Goal: Information Seeking & Learning: Learn about a topic

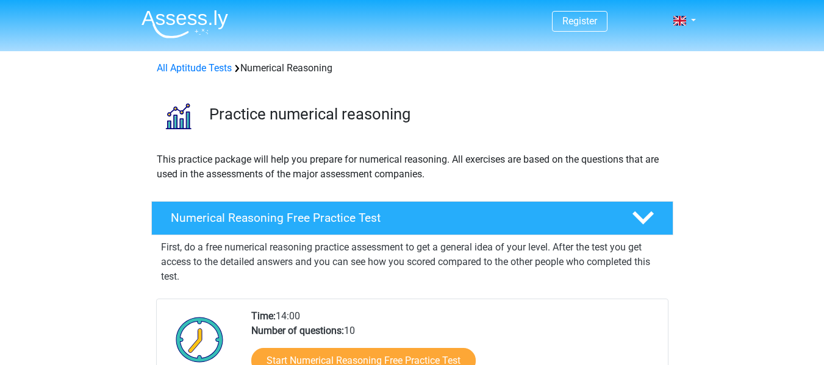
scroll to position [122, 0]
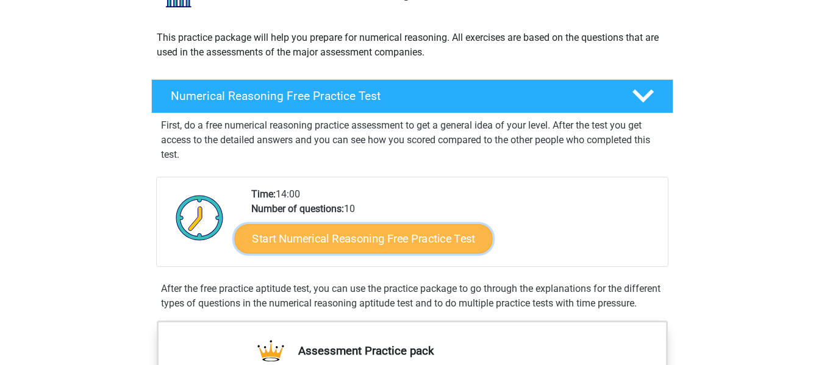
click at [429, 245] on link "Start Numerical Reasoning Free Practice Test" at bounding box center [363, 238] width 258 height 29
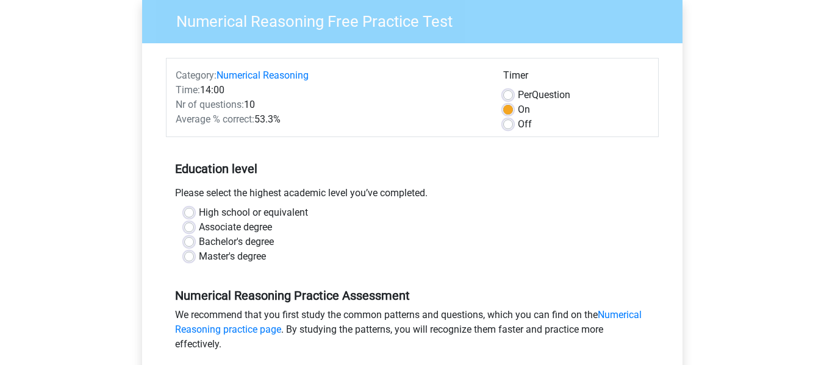
scroll to position [122, 0]
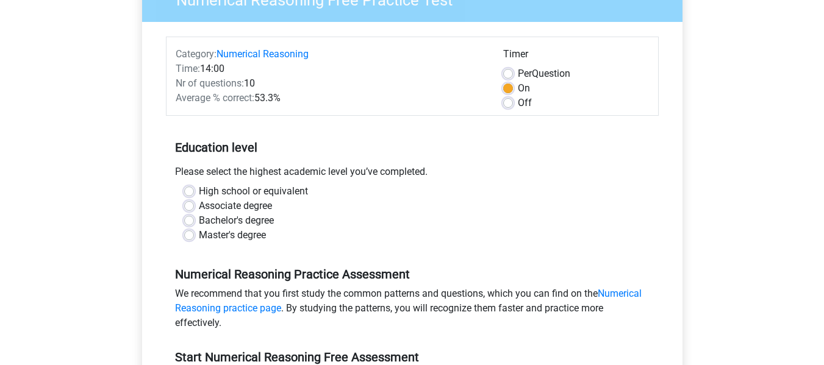
click at [199, 237] on label "Master's degree" at bounding box center [232, 235] width 67 height 15
click at [192, 237] on input "Master's degree" at bounding box center [189, 234] width 10 height 12
radio input "true"
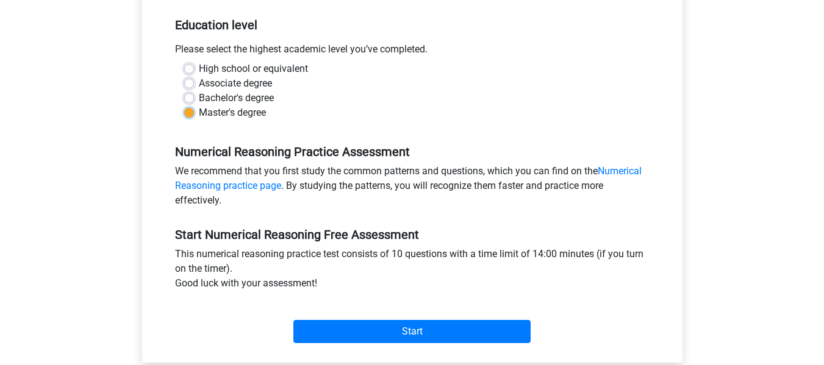
scroll to position [244, 0]
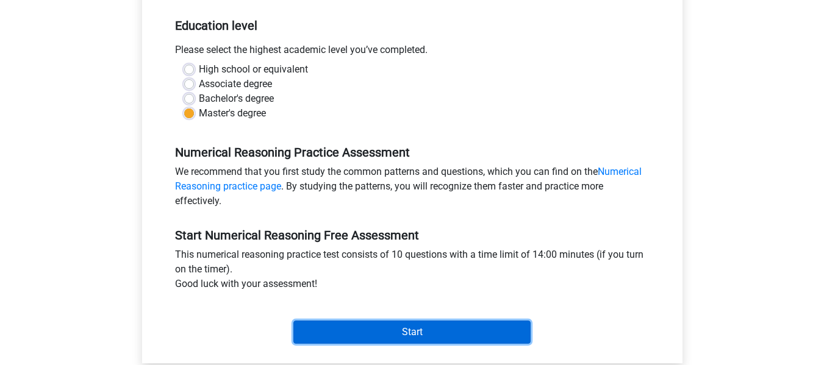
click at [451, 337] on input "Start" at bounding box center [411, 332] width 237 height 23
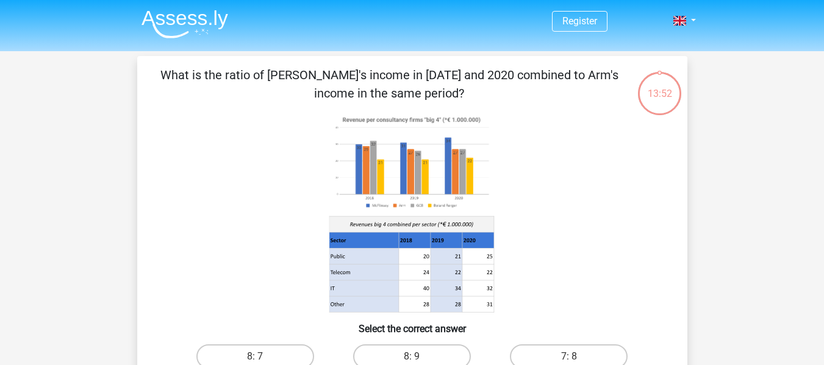
click at [419, 194] on image at bounding box center [411, 162] width 165 height 101
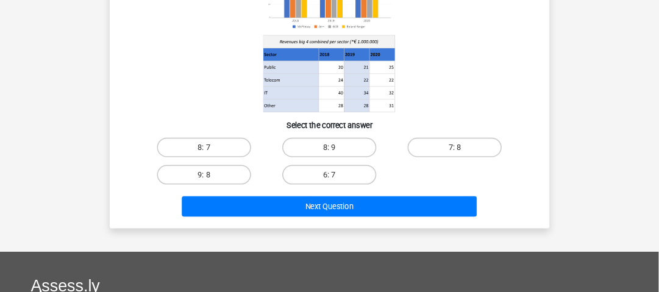
scroll to position [61, 0]
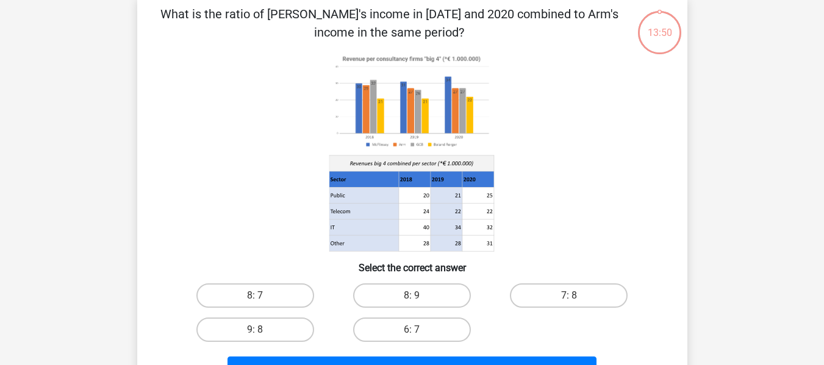
click at [449, 125] on image at bounding box center [411, 101] width 165 height 101
click at [477, 175] on icon at bounding box center [411, 179] width 165 height 16
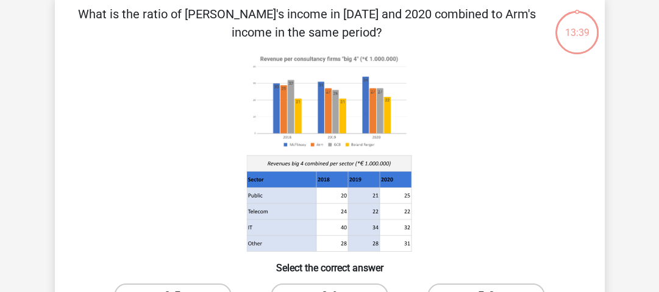
drag, startPoint x: 776, startPoint y: 1, endPoint x: 427, endPoint y: 157, distance: 382.4
click at [427, 157] on icon at bounding box center [329, 151] width 491 height 201
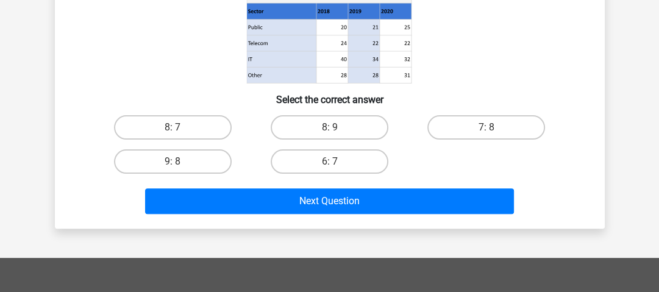
scroll to position [244, 0]
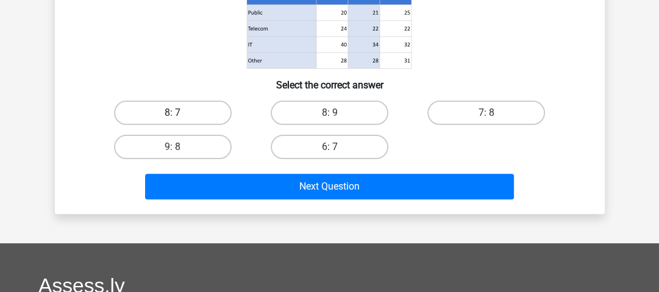
click at [196, 107] on label "8: 7" at bounding box center [173, 113] width 118 height 24
click at [180, 113] on input "8: 7" at bounding box center [177, 117] width 8 height 8
radio input "true"
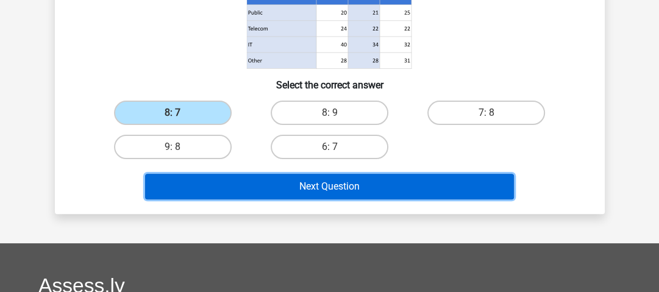
click at [330, 186] on button "Next Question" at bounding box center [329, 187] width 369 height 26
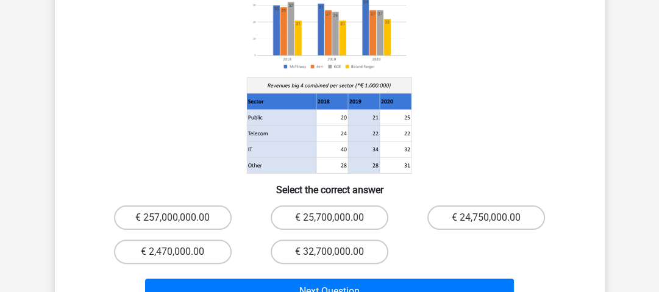
scroll to position [195, 0]
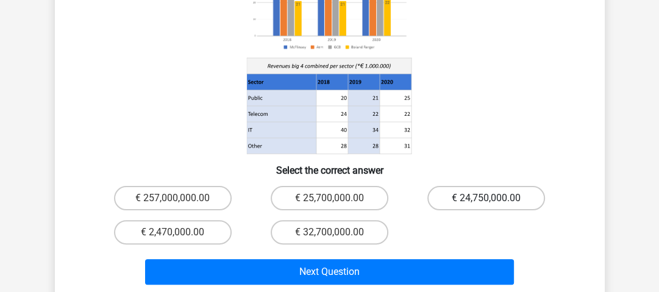
click at [503, 186] on label "€ 24,750,000.00" at bounding box center [486, 198] width 118 height 24
click at [495, 198] on input "€ 24,750,000.00" at bounding box center [491, 202] width 8 height 8
radio input "true"
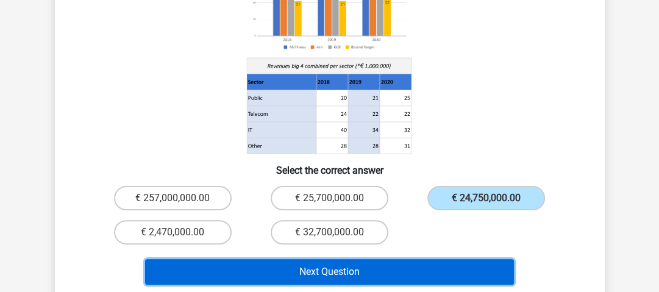
click at [462, 259] on button "Next Question" at bounding box center [329, 272] width 369 height 26
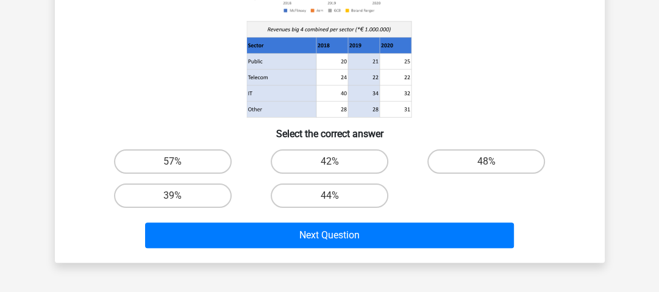
scroll to position [98, 0]
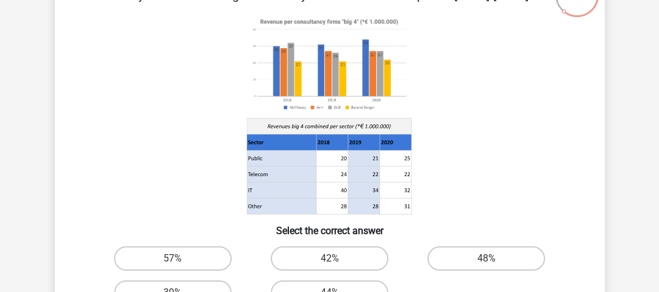
click at [527, 119] on icon at bounding box center [329, 114] width 491 height 201
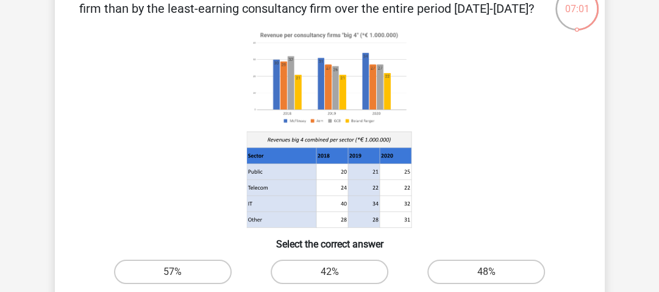
scroll to position [146, 0]
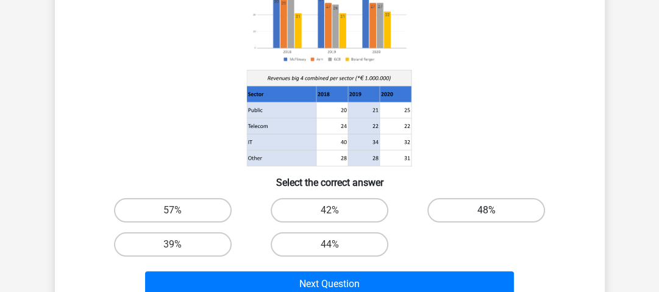
click at [488, 207] on label "48%" at bounding box center [486, 210] width 118 height 24
click at [488, 210] on input "48%" at bounding box center [491, 214] width 8 height 8
radio input "true"
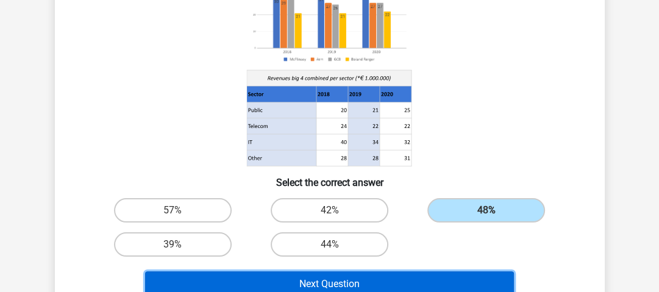
click at [448, 277] on button "Next Question" at bounding box center [329, 284] width 369 height 26
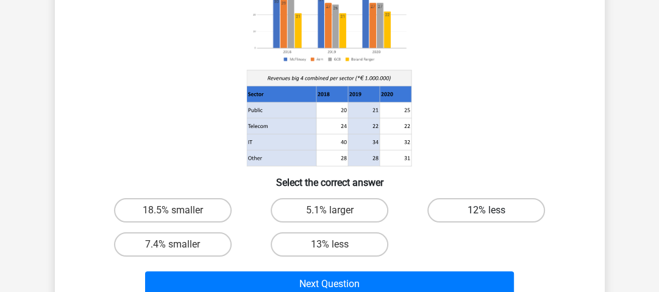
click at [516, 202] on label "12% less" at bounding box center [486, 210] width 118 height 24
click at [495, 210] on input "12% less" at bounding box center [491, 214] width 8 height 8
radio input "true"
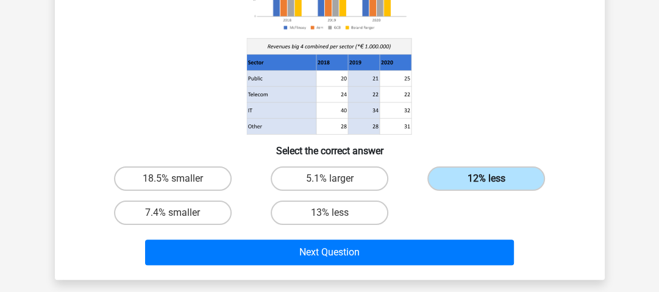
scroll to position [195, 0]
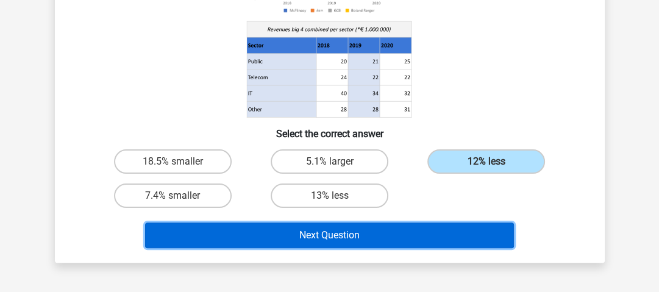
click at [487, 239] on button "Next Question" at bounding box center [329, 236] width 369 height 26
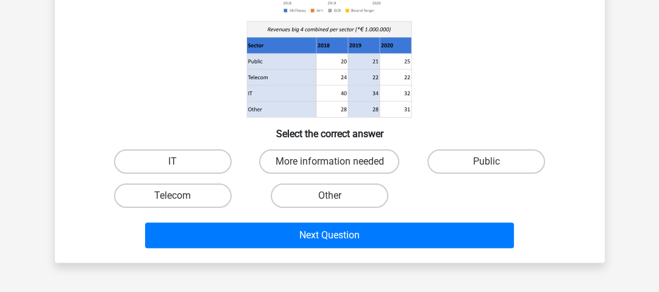
drag, startPoint x: 492, startPoint y: 160, endPoint x: 487, endPoint y: 165, distance: 6.9
click at [492, 160] on label "Public" at bounding box center [486, 161] width 118 height 24
click at [492, 162] on input "Public" at bounding box center [491, 166] width 8 height 8
radio input "true"
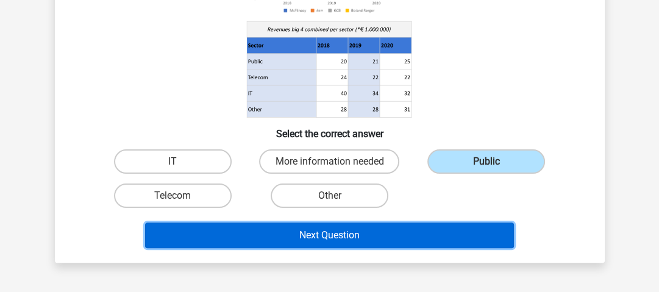
click at [424, 238] on button "Next Question" at bounding box center [329, 236] width 369 height 26
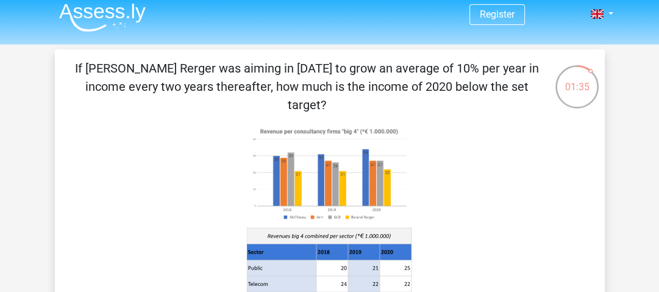
scroll to position [146, 0]
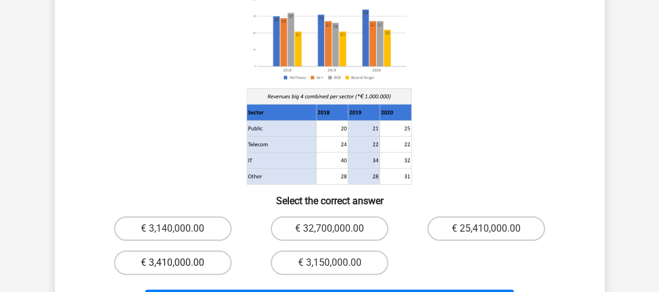
click at [163, 251] on label "€ 3,410,000.00" at bounding box center [173, 263] width 118 height 24
click at [173, 263] on input "€ 3,410,000.00" at bounding box center [177, 267] width 8 height 8
radio input "true"
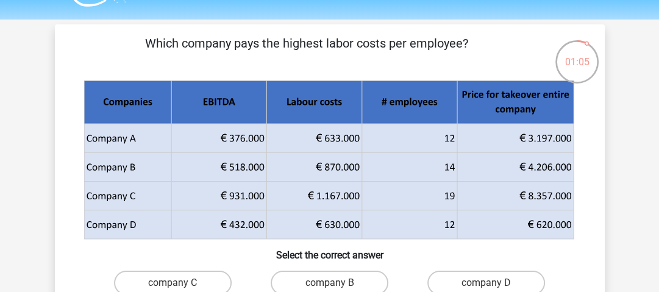
scroll to position [49, 0]
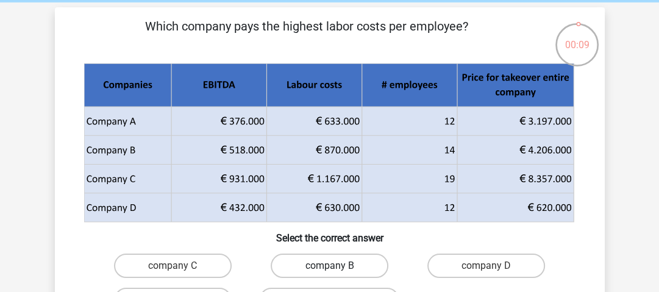
click at [362, 263] on label "company B" at bounding box center [330, 266] width 118 height 24
click at [337, 266] on input "company B" at bounding box center [333, 270] width 8 height 8
radio input "true"
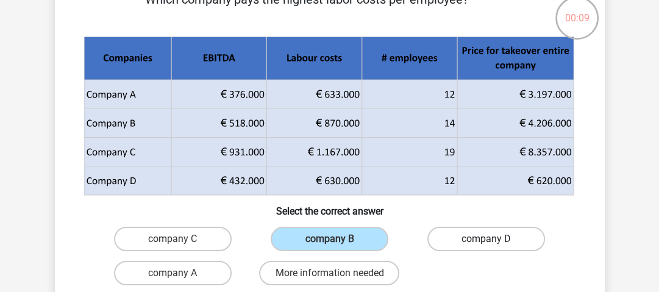
scroll to position [146, 0]
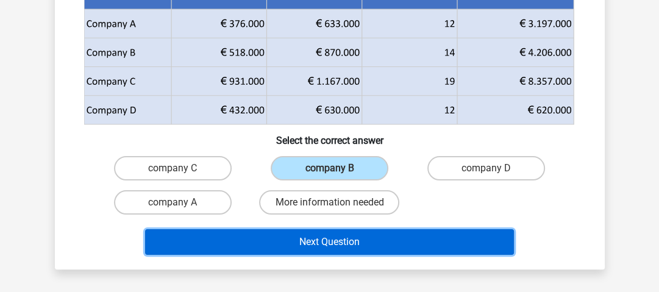
click at [416, 244] on button "Next Question" at bounding box center [329, 242] width 369 height 26
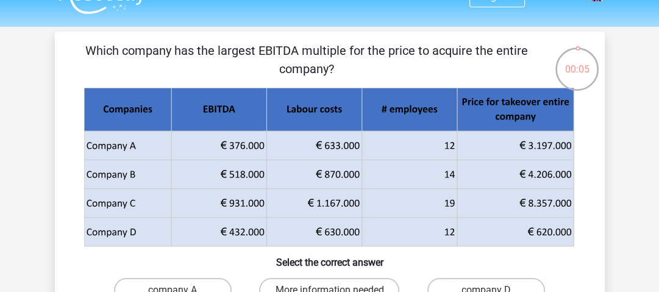
scroll to position [7, 0]
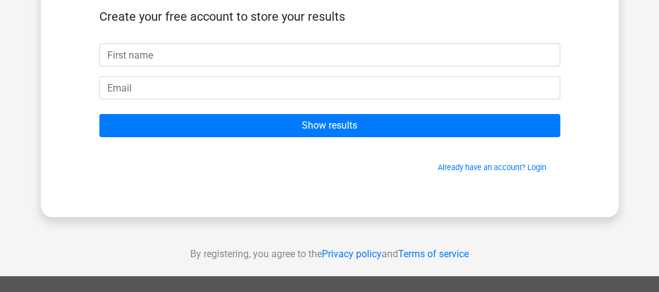
scroll to position [98, 0]
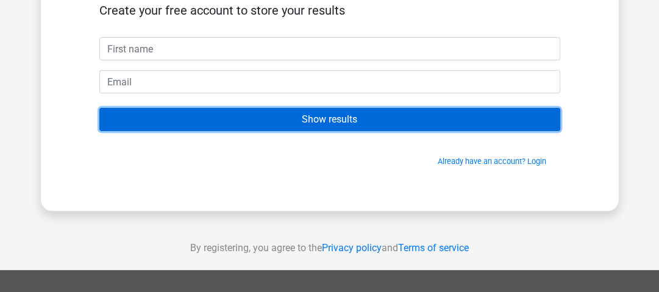
click at [349, 110] on input "Show results" at bounding box center [329, 119] width 461 height 23
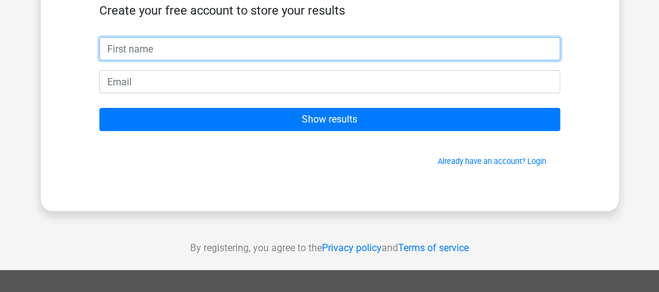
click at [226, 42] on input "text" at bounding box center [329, 48] width 461 height 23
type input "ann"
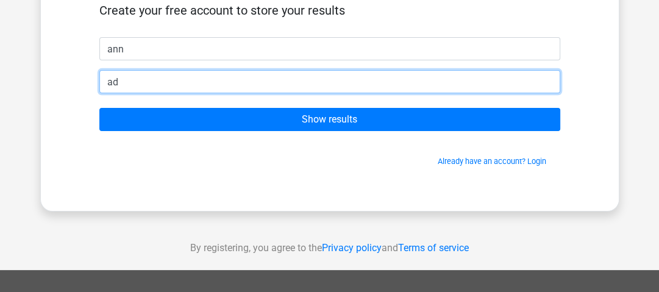
type input "adoublennoe@gmail.com"
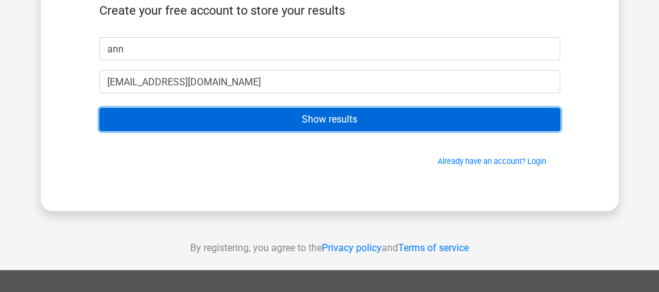
click at [235, 120] on input "Show results" at bounding box center [329, 119] width 461 height 23
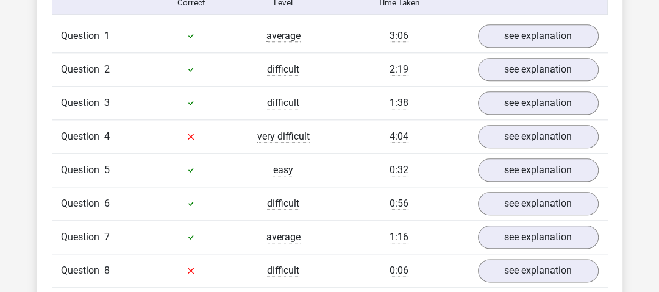
scroll to position [976, 0]
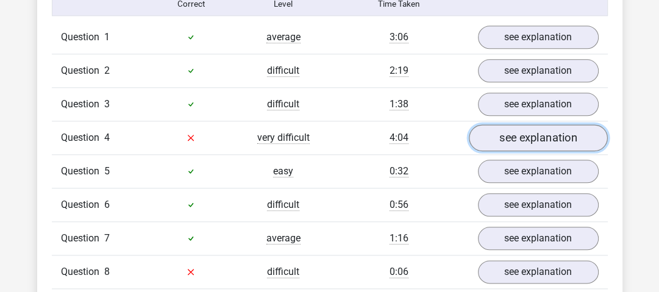
click at [495, 132] on link "see explanation" at bounding box center [538, 137] width 139 height 27
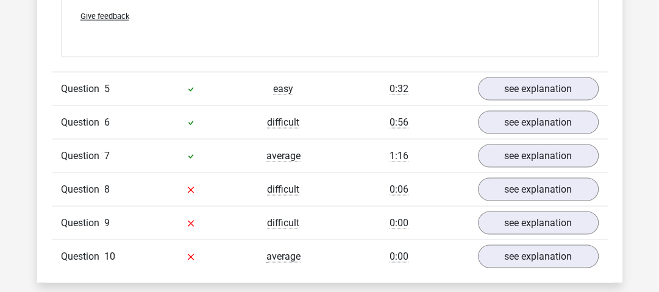
scroll to position [1610, 0]
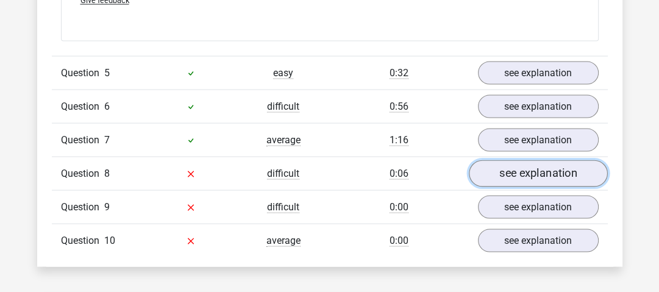
click at [516, 179] on link "see explanation" at bounding box center [538, 173] width 139 height 27
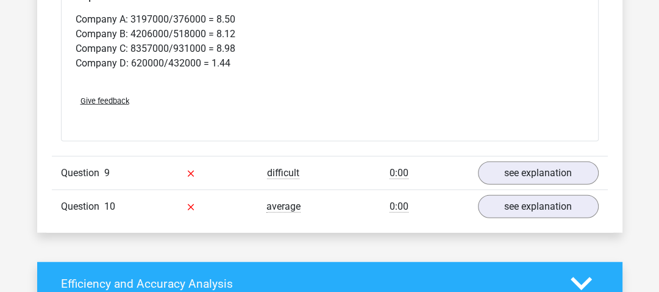
scroll to position [2098, 0]
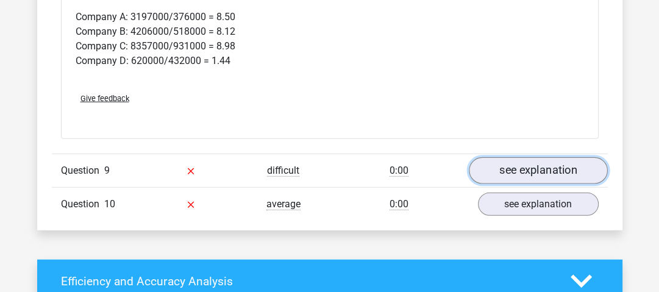
click at [535, 160] on link "see explanation" at bounding box center [538, 170] width 139 height 27
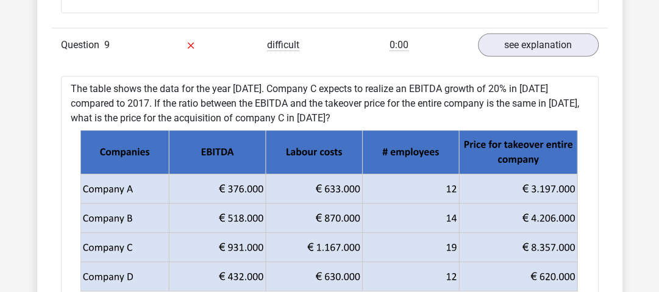
scroll to position [2227, 0]
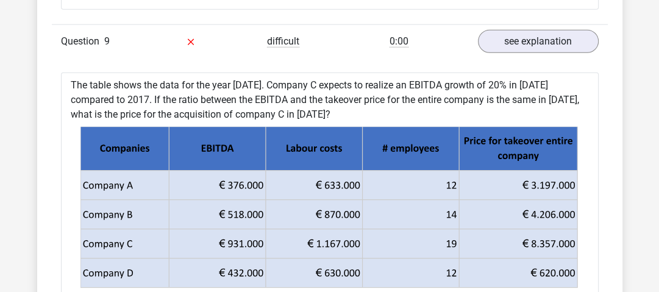
drag, startPoint x: 472, startPoint y: 122, endPoint x: 475, endPoint y: 138, distance: 16.1
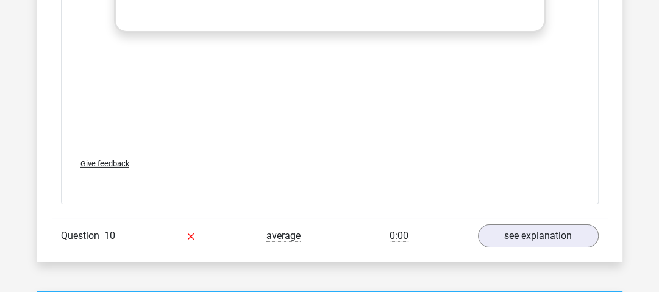
scroll to position [2861, 0]
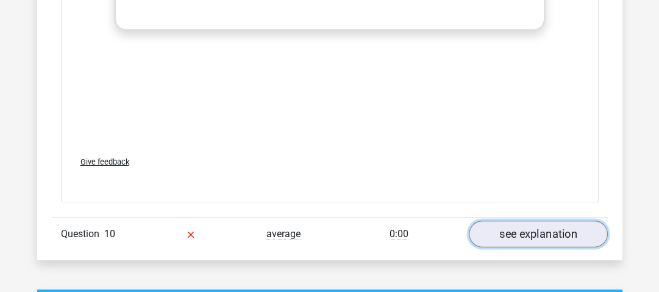
drag, startPoint x: 571, startPoint y: 232, endPoint x: 548, endPoint y: 230, distance: 22.6
click at [571, 232] on link "see explanation" at bounding box center [538, 234] width 139 height 27
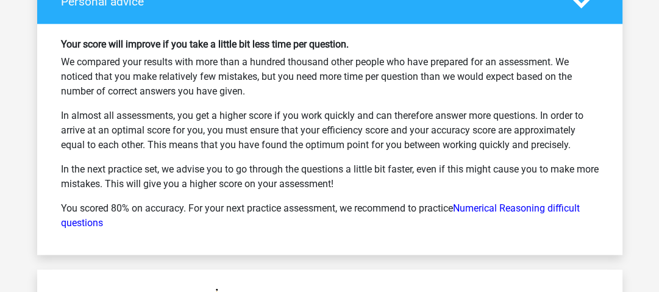
scroll to position [4422, 0]
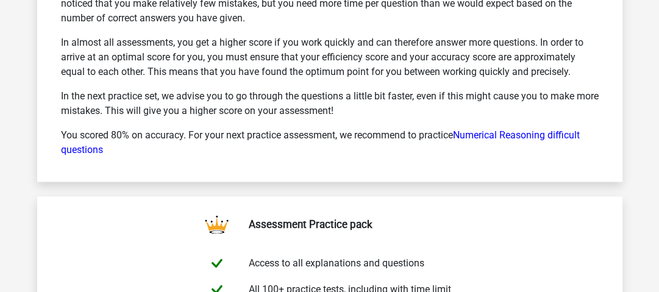
click at [523, 137] on p "You scored 80% on accuracy. For your next practice assessment, we recommend to …" at bounding box center [330, 142] width 538 height 29
click at [522, 129] on link "Numerical Reasoning difficult questions" at bounding box center [320, 142] width 519 height 26
